Goal: Task Accomplishment & Management: Complete application form

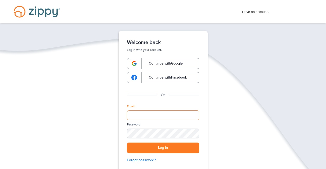
click at [144, 115] on input "Email" at bounding box center [163, 116] width 72 height 10
type input "**********"
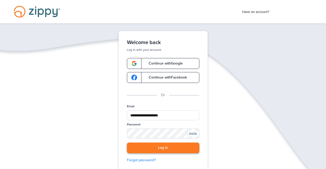
click at [145, 146] on button "Log in" at bounding box center [163, 148] width 72 height 11
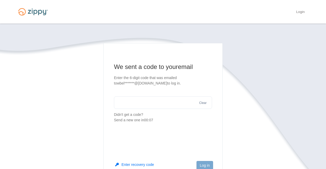
click at [142, 108] on input "text" at bounding box center [163, 103] width 98 height 12
type input "******"
click at [203, 162] on button "Log in" at bounding box center [205, 165] width 17 height 9
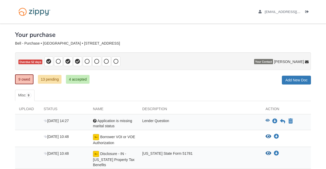
click at [105, 123] on span "Application is missing marital status" at bounding box center [112, 123] width 39 height 9
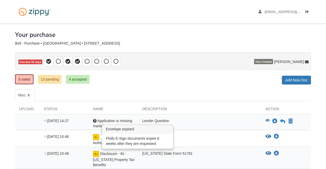
click at [95, 139] on img at bounding box center [96, 137] width 6 height 6
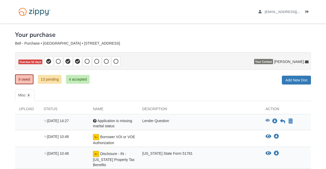
click at [109, 140] on div "Borrower VOI or VOE Authorization" at bounding box center [113, 139] width 49 height 11
drag, startPoint x: 109, startPoint y: 140, endPoint x: 96, endPoint y: 137, distance: 13.2
click at [96, 137] on img at bounding box center [96, 137] width 6 height 6
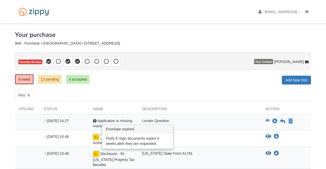
click at [96, 137] on img at bounding box center [96, 137] width 6 height 6
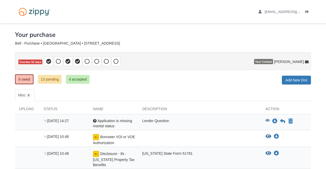
drag, startPoint x: 96, startPoint y: 137, endPoint x: 131, endPoint y: 70, distance: 75.9
click at [131, 70] on p "Overdue 52 days" at bounding box center [163, 61] width 296 height 18
click at [269, 136] on icon "View Borrower VOI or VOE Authorization" at bounding box center [269, 136] width 6 height 5
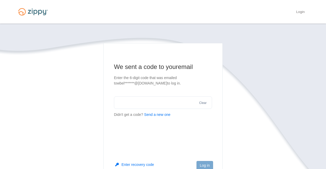
click at [137, 104] on input "text" at bounding box center [163, 103] width 98 height 12
click at [202, 166] on button "Log in" at bounding box center [205, 165] width 17 height 9
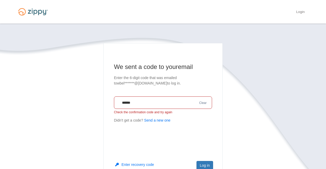
click at [158, 119] on button "Send a new one" at bounding box center [157, 120] width 26 height 5
drag, startPoint x: 177, startPoint y: 102, endPoint x: 58, endPoint y: 115, distance: 119.1
click at [58, 115] on section "We sent a code to your email Enter the 6-digit code that was emailed to wbel***…" at bounding box center [163, 132] width 296 height 179
type input "******"
click at [207, 165] on button "Log in" at bounding box center [205, 165] width 17 height 9
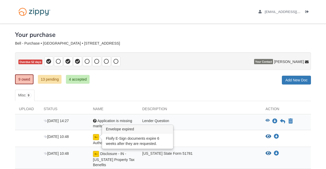
click at [97, 140] on img at bounding box center [96, 137] width 6 height 6
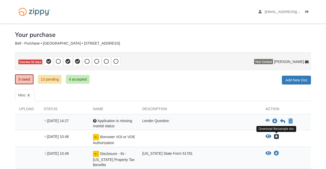
click at [277, 138] on icon "Download Borrower VOI or VOE Authorization" at bounding box center [276, 136] width 5 height 5
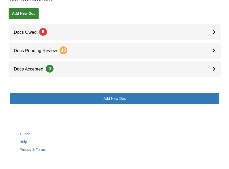
scroll to position [107, 0]
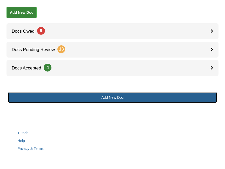
click at [137, 101] on link "Add New Doc" at bounding box center [112, 97] width 209 height 11
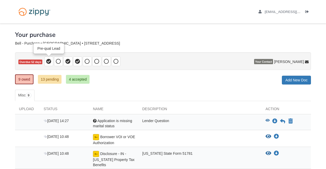
click at [50, 61] on icon at bounding box center [48, 61] width 5 height 5
click at [69, 63] on icon at bounding box center [67, 61] width 5 height 5
drag, startPoint x: 78, startPoint y: 64, endPoint x: 58, endPoint y: 60, distance: 20.6
click at [58, 60] on span at bounding box center [82, 62] width 77 height 10
click at [58, 60] on icon at bounding box center [58, 61] width 5 height 5
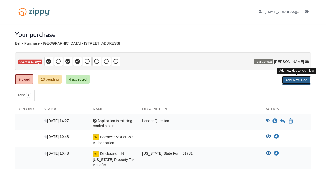
click at [291, 83] on link "Add New Doc" at bounding box center [296, 80] width 29 height 9
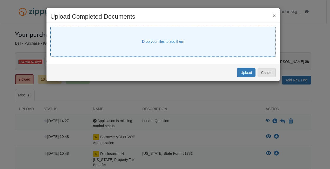
select select "****"
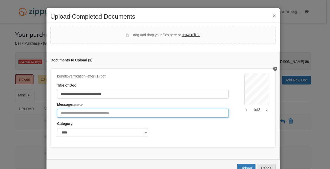
click at [81, 114] on input "Include any comments on this document" at bounding box center [143, 113] width 172 height 9
click at [90, 114] on input "**********" at bounding box center [143, 113] width 172 height 9
type input "**********"
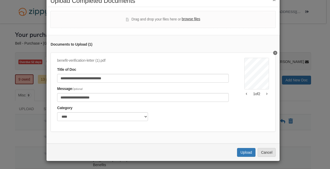
scroll to position [20, 0]
click at [249, 152] on button "Upload" at bounding box center [246, 152] width 18 height 9
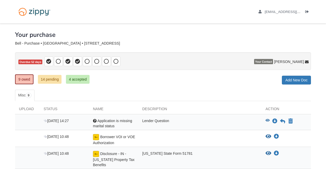
click at [54, 58] on span at bounding box center [58, 62] width 9 height 10
click at [294, 80] on link "Add New Doc" at bounding box center [296, 80] width 29 height 9
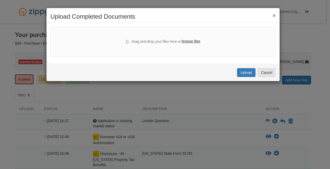
click at [183, 41] on label "browse files" at bounding box center [191, 42] width 18 height 6
click at [0, 0] on input "browse files" at bounding box center [0, 0] width 0 height 0
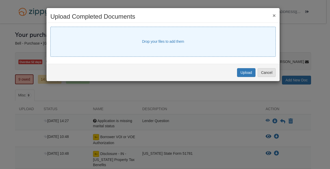
select select "****"
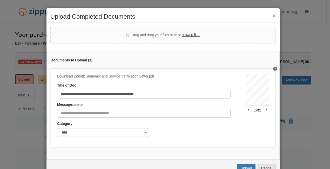
select select "****"
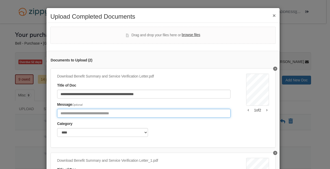
click at [66, 113] on input "Include any comments on this document" at bounding box center [144, 113] width 174 height 9
type input "**********"
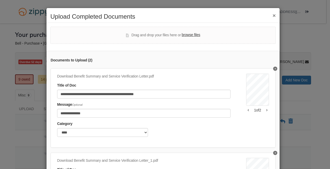
click at [273, 18] on button "×" at bounding box center [274, 15] width 3 height 5
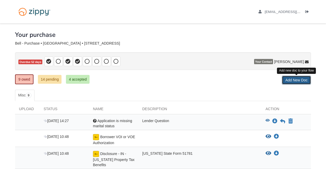
click at [299, 77] on link "Add New Doc" at bounding box center [296, 80] width 29 height 9
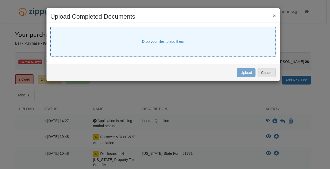
select select "****"
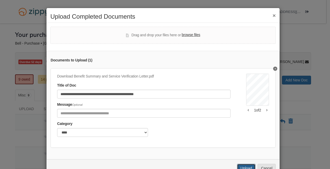
click at [240, 168] on button "Upload" at bounding box center [246, 168] width 18 height 9
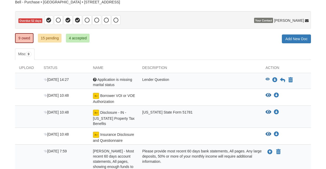
scroll to position [42, 0]
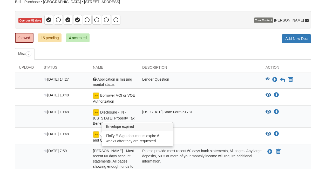
click at [95, 134] on img at bounding box center [96, 135] width 6 height 6
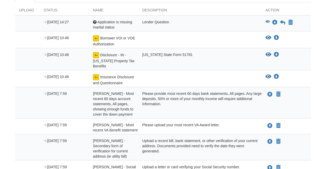
scroll to position [104, 0]
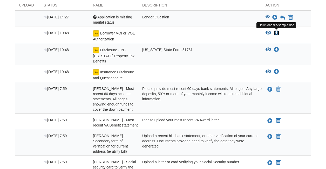
drag, startPoint x: 4, startPoint y: 31, endPoint x: 277, endPoint y: 32, distance: 273.0
click at [277, 32] on icon "Download Borrower VOI or VOE Authorization" at bounding box center [276, 32] width 5 height 5
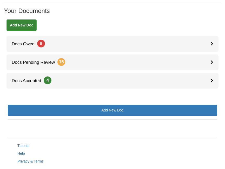
scroll to position [104, 0]
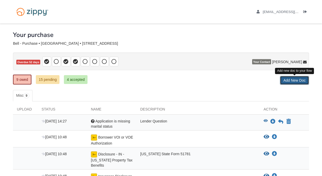
click at [297, 81] on link "Add New Doc" at bounding box center [294, 80] width 29 height 9
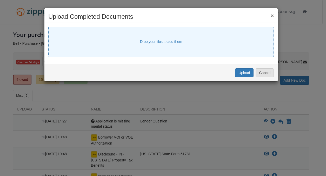
select select "****"
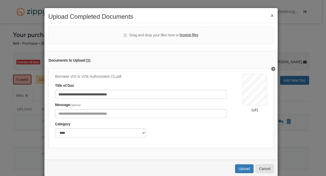
click at [271, 16] on button "×" at bounding box center [272, 15] width 3 height 5
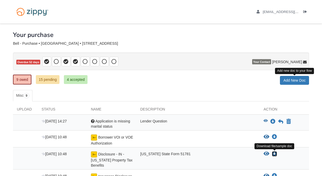
click at [276, 153] on icon "Download Disclosure - IN - Indiana Property Tax Benefits" at bounding box center [274, 153] width 5 height 5
click at [286, 81] on link "Add New Doc" at bounding box center [294, 80] width 29 height 9
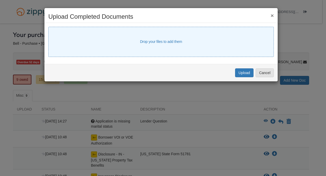
select select "****"
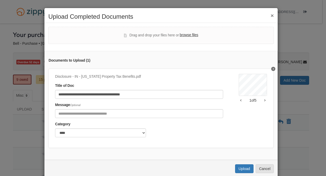
click at [271, 16] on button "×" at bounding box center [272, 15] width 3 height 5
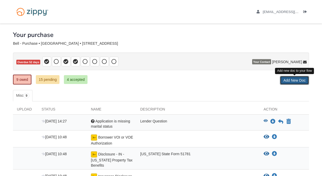
scroll to position [154, 0]
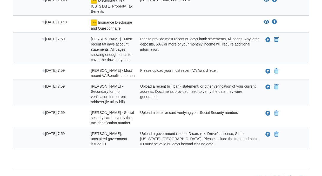
drag, startPoint x: 161, startPoint y: 13, endPoint x: 224, endPoint y: 81, distance: 93.0
click at [224, 81] on div "[DATE] 14:27 Question Application is missing marital status Lender Question Vie…" at bounding box center [161, 54] width 296 height 187
click at [304, 139] on div "Upload your document You can declare this document Not Applicable" at bounding box center [284, 139] width 49 height 16
click at [274, 22] on icon "Download Insurance Disclosure and Questionnaire" at bounding box center [274, 21] width 5 height 5
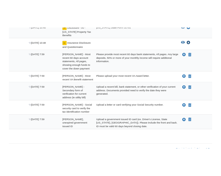
scroll to position [100, 0]
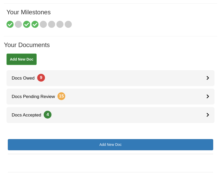
scroll to position [90, 0]
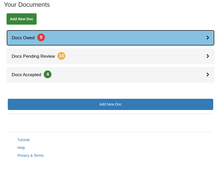
click at [209, 37] on div at bounding box center [210, 38] width 8 height 16
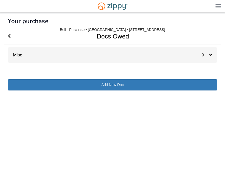
click at [211, 54] on icon at bounding box center [210, 54] width 3 height 5
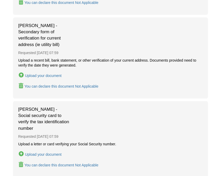
scroll to position [727, 0]
